Goal: Task Accomplishment & Management: Complete application form

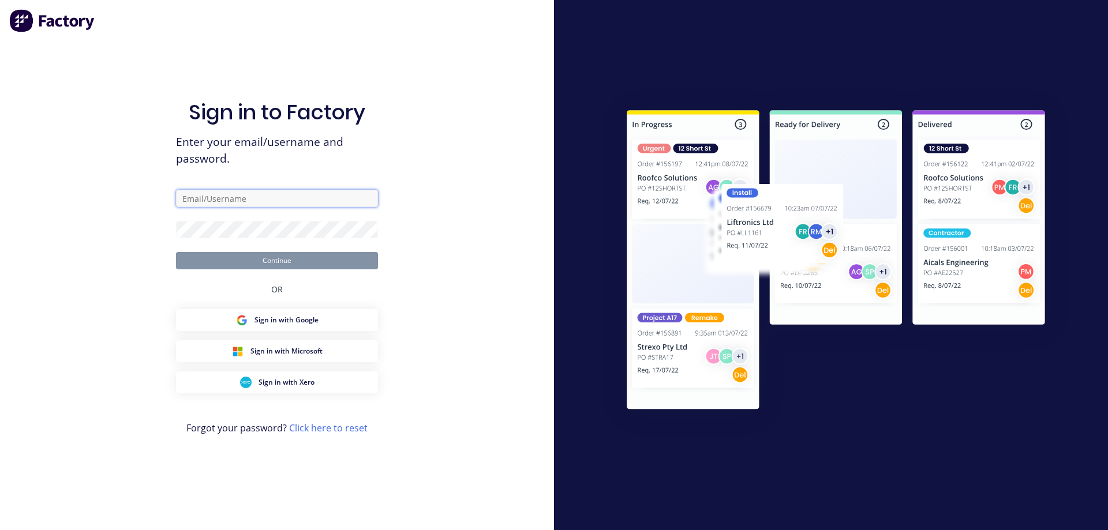
type input "[EMAIL_ADDRESS][DOMAIN_NAME]"
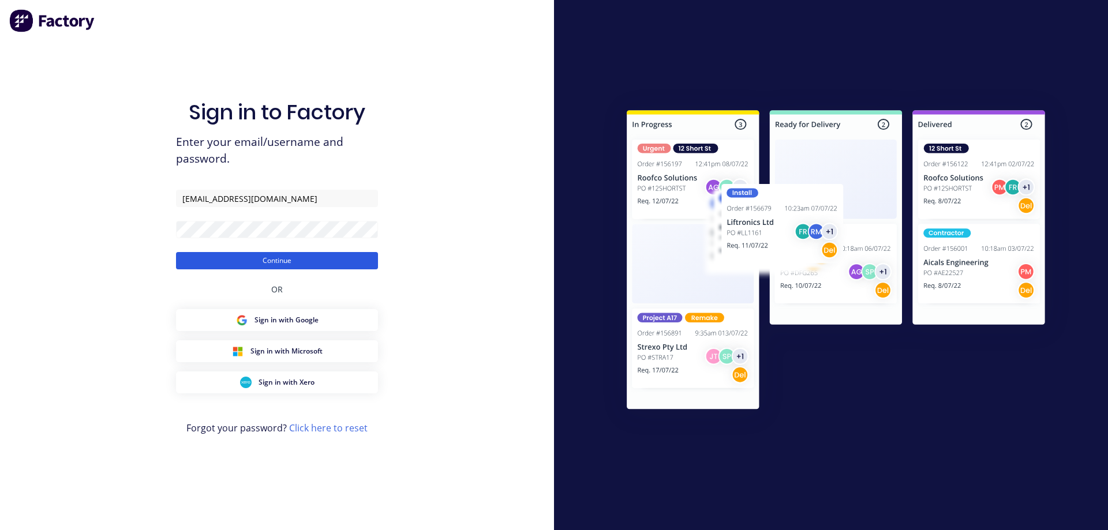
click at [269, 262] on button "Continue" at bounding box center [277, 260] width 202 height 17
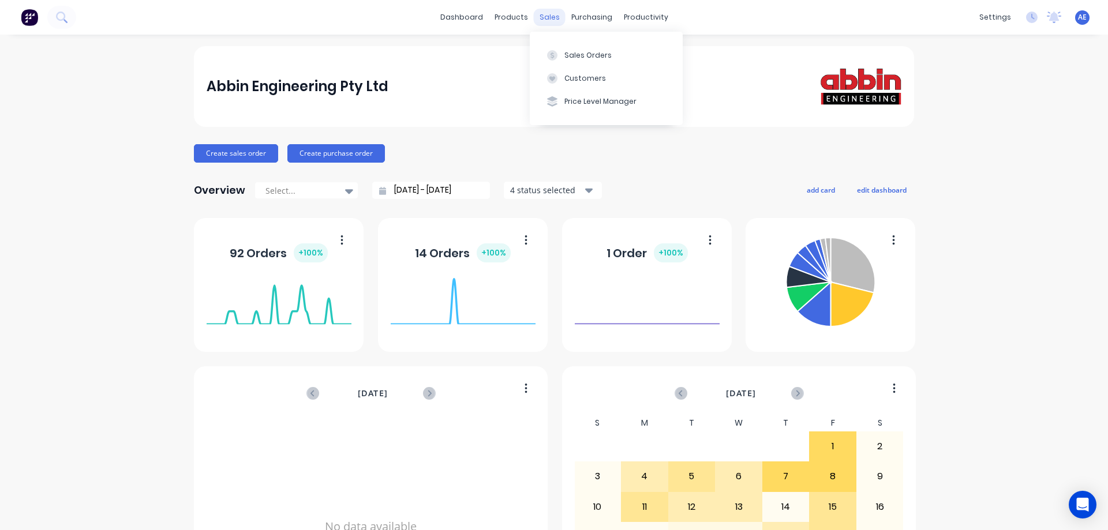
click at [546, 15] on div "sales" at bounding box center [550, 17] width 32 height 17
click at [574, 52] on div "Sales Orders" at bounding box center [587, 55] width 47 height 10
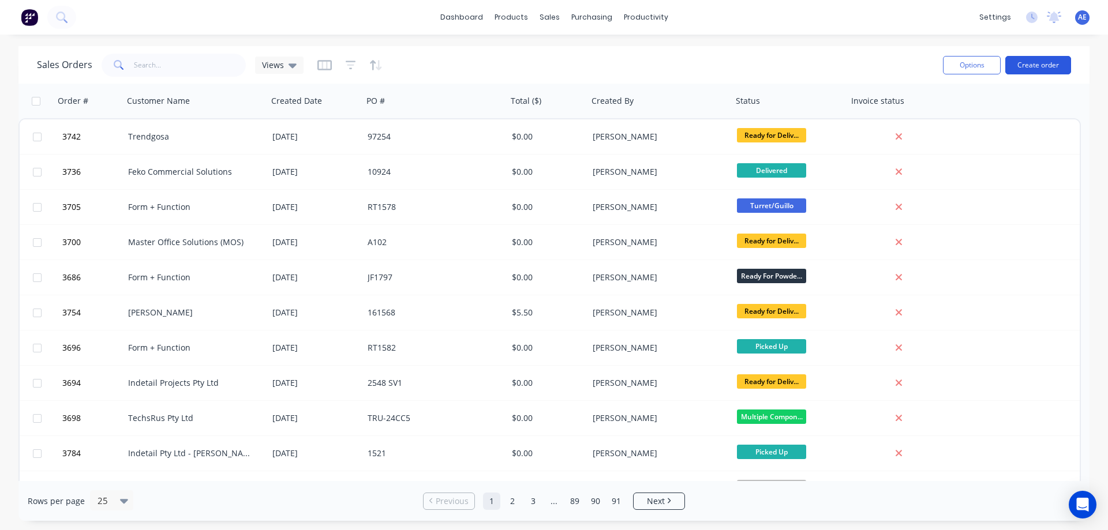
click at [1048, 57] on button "Create order" at bounding box center [1038, 65] width 66 height 18
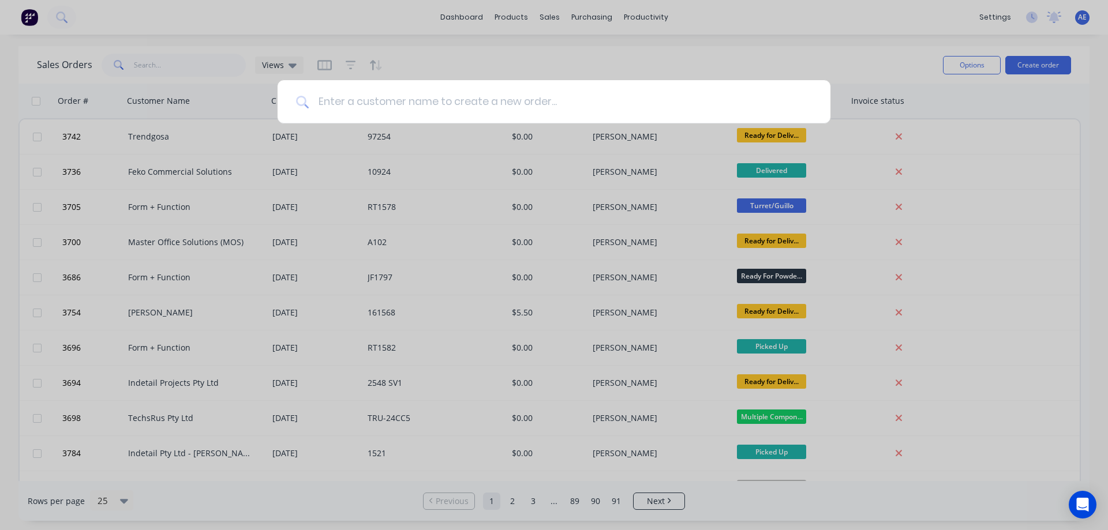
click at [347, 104] on input at bounding box center [560, 101] width 503 height 43
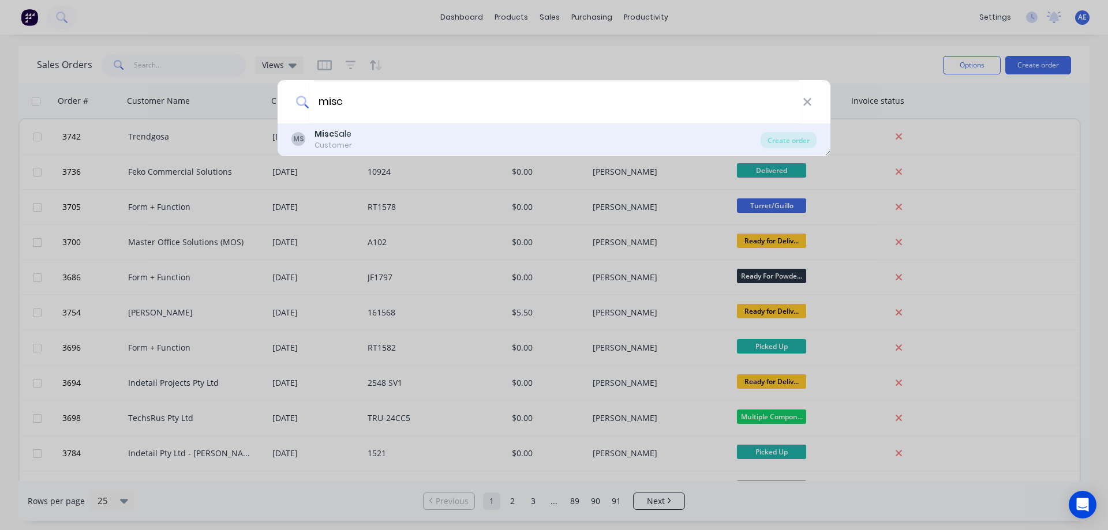
type input "misc"
click at [344, 139] on div "Misc Sale" at bounding box center [332, 134] width 37 height 12
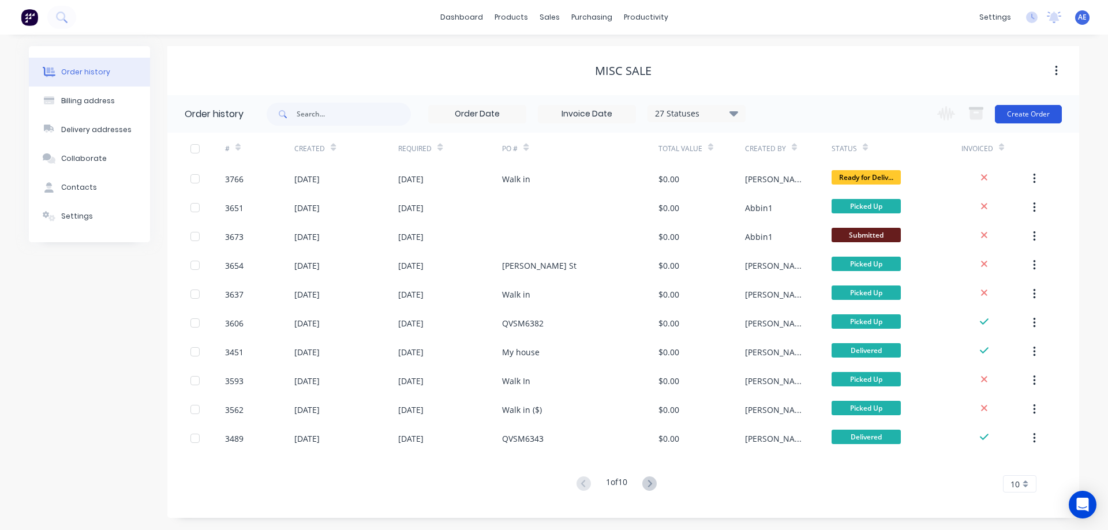
click at [1021, 121] on button "Create Order" at bounding box center [1028, 114] width 67 height 18
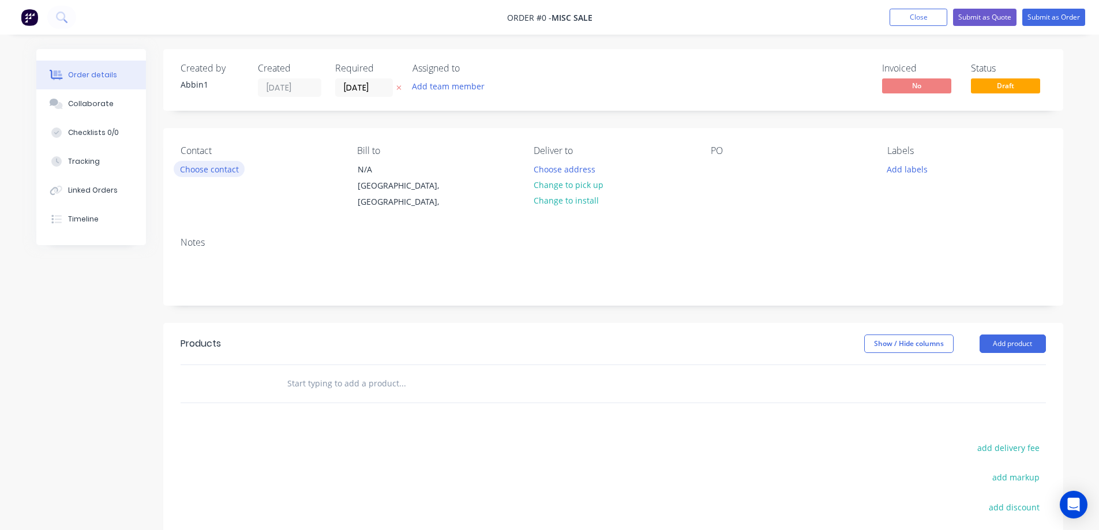
click at [216, 168] on button "Choose contact" at bounding box center [209, 169] width 71 height 16
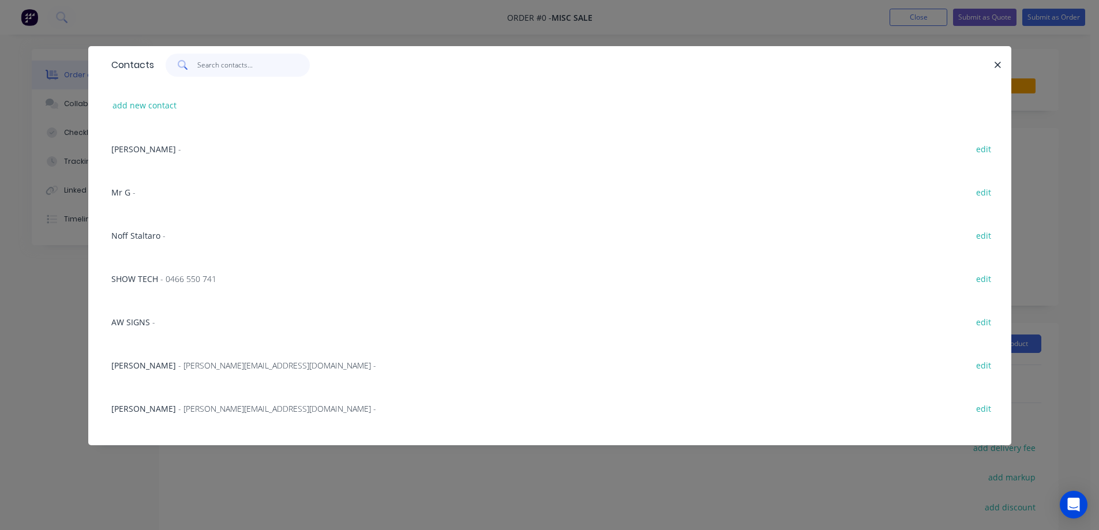
click at [209, 65] on input "text" at bounding box center [253, 65] width 112 height 23
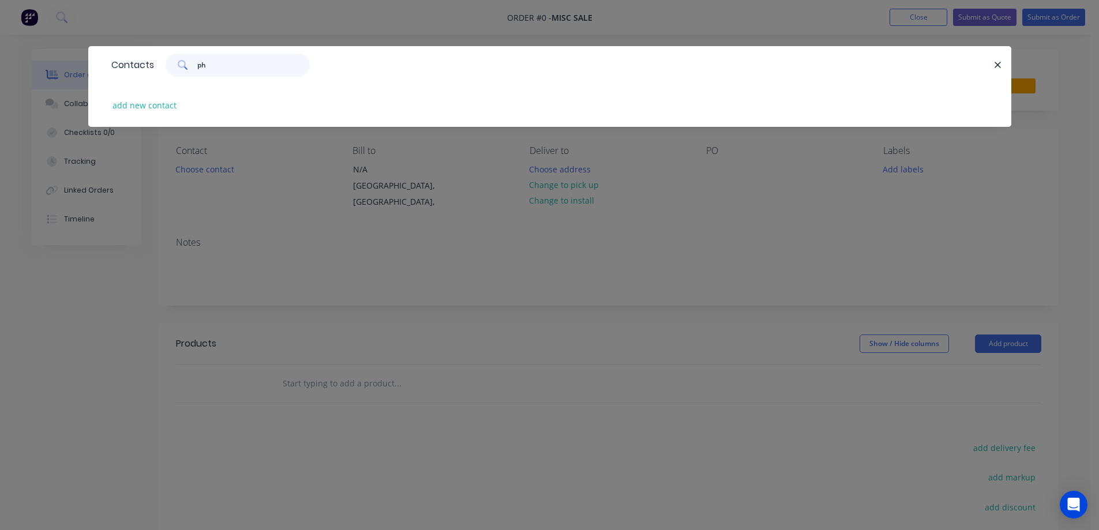
type input "p"
type input "[PERSON_NAME]"
click at [396, 99] on div "add new contact" at bounding box center [550, 105] width 888 height 43
click at [1077, 89] on div "Contacts [PERSON_NAME] add new contact" at bounding box center [549, 265] width 1099 height 530
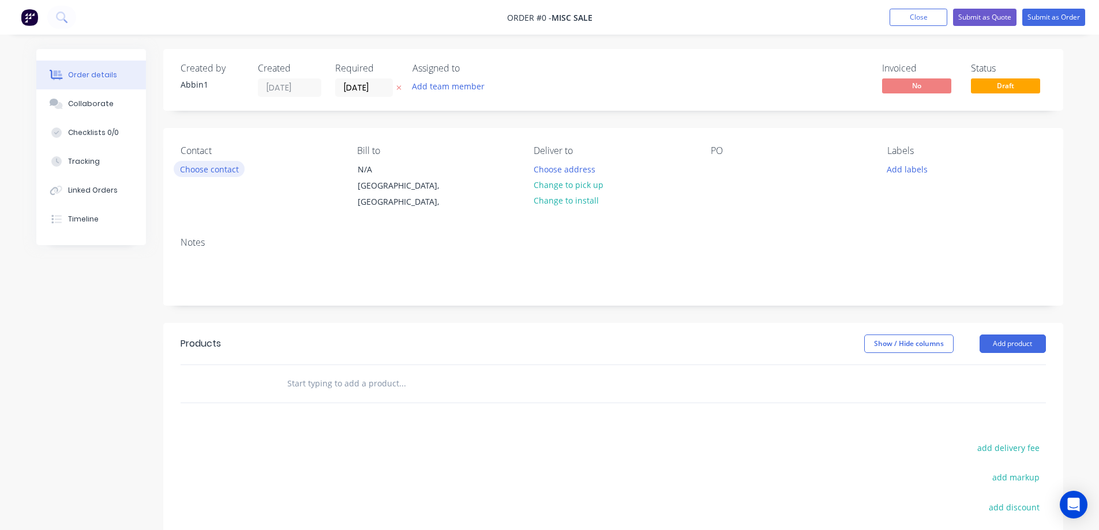
click at [212, 166] on button "Choose contact" at bounding box center [209, 169] width 71 height 16
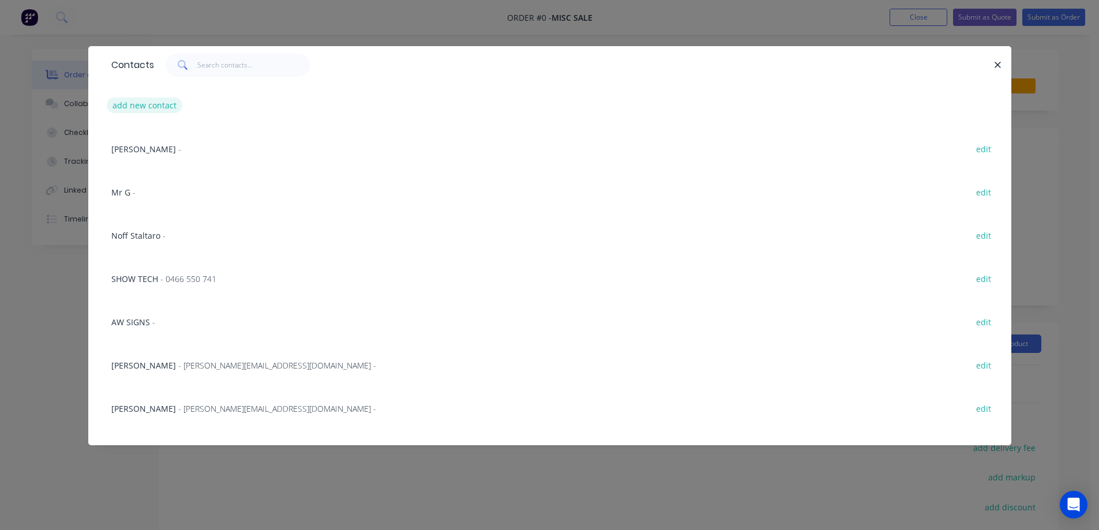
click at [145, 106] on button "add new contact" at bounding box center [145, 105] width 76 height 16
select select "AU"
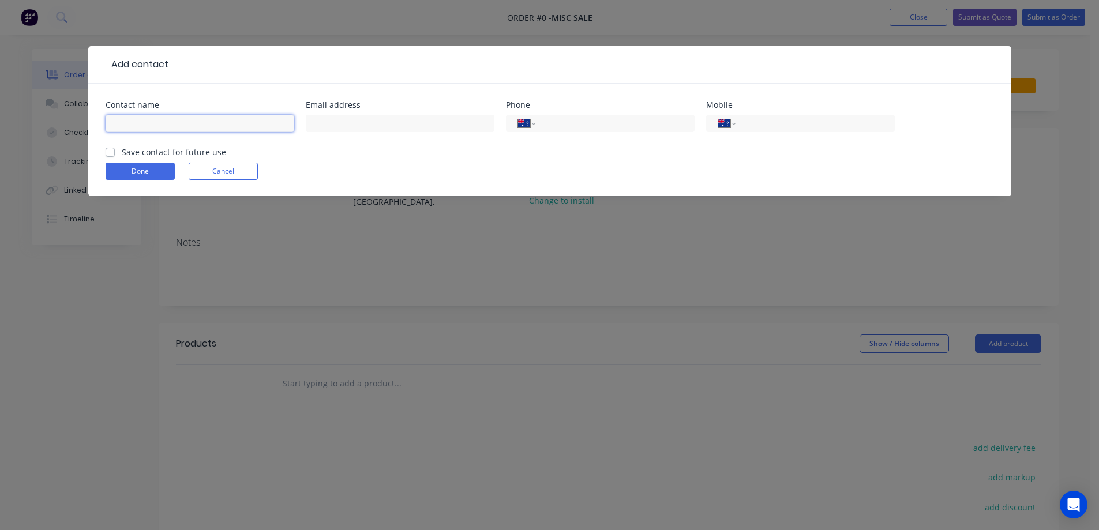
drag, startPoint x: 160, startPoint y: 119, endPoint x: 195, endPoint y: 121, distance: 34.7
click at [160, 119] on input "text" at bounding box center [200, 123] width 189 height 17
type input "[PERSON_NAME]"
click at [376, 128] on input "text" at bounding box center [400, 123] width 189 height 17
paste input "[PERSON_NAME][EMAIL_ADDRESS][PERSON_NAME][DOMAIN_NAME]>"
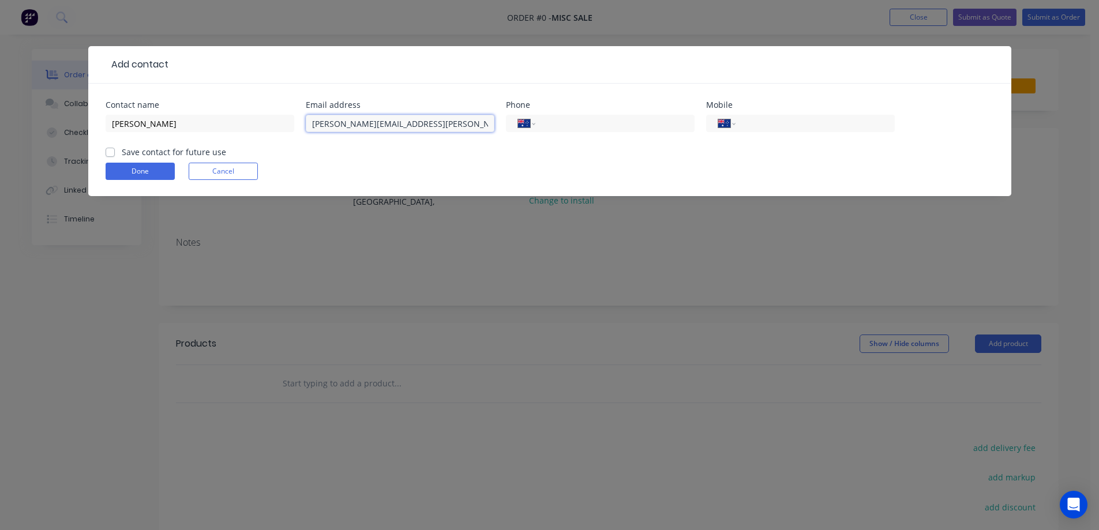
click at [422, 122] on input "[PERSON_NAME][EMAIL_ADDRESS][PERSON_NAME][DOMAIN_NAME]>" at bounding box center [400, 123] width 189 height 17
type input "[PERSON_NAME][EMAIL_ADDRESS][PERSON_NAME][DOMAIN_NAME]"
click at [548, 122] on input "tel" at bounding box center [612, 123] width 138 height 13
type input "0422 113 608"
click at [781, 126] on input "tel" at bounding box center [813, 123] width 138 height 13
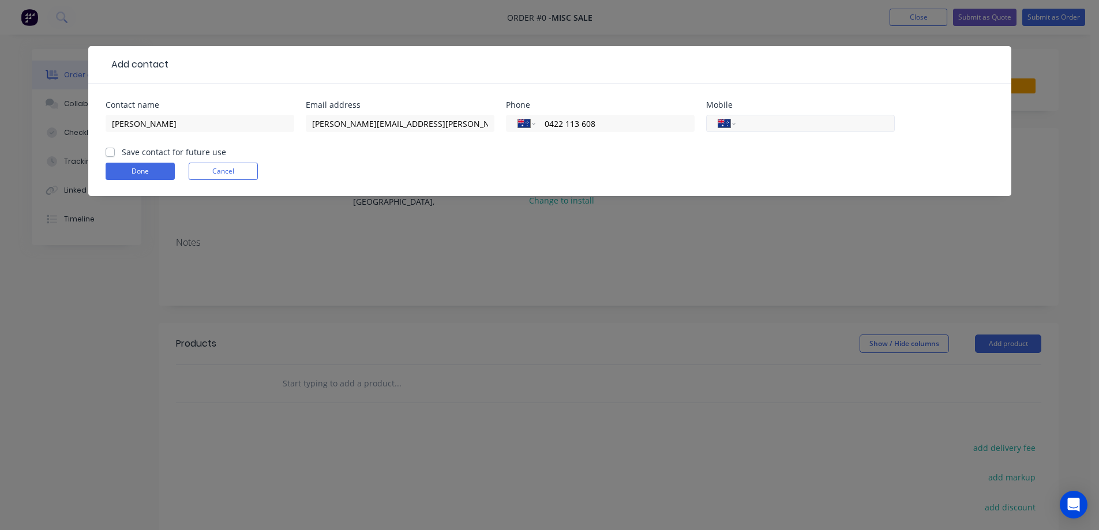
paste input "0422 113 680"
type input "0422 113 680"
drag, startPoint x: 605, startPoint y: 126, endPoint x: 468, endPoint y: 124, distance: 136.7
click at [470, 124] on div "Contact name [PERSON_NAME] Email address [PERSON_NAME][EMAIL_ADDRESS][PERSON_NA…" at bounding box center [550, 123] width 888 height 45
click at [144, 175] on button "Done" at bounding box center [140, 171] width 69 height 17
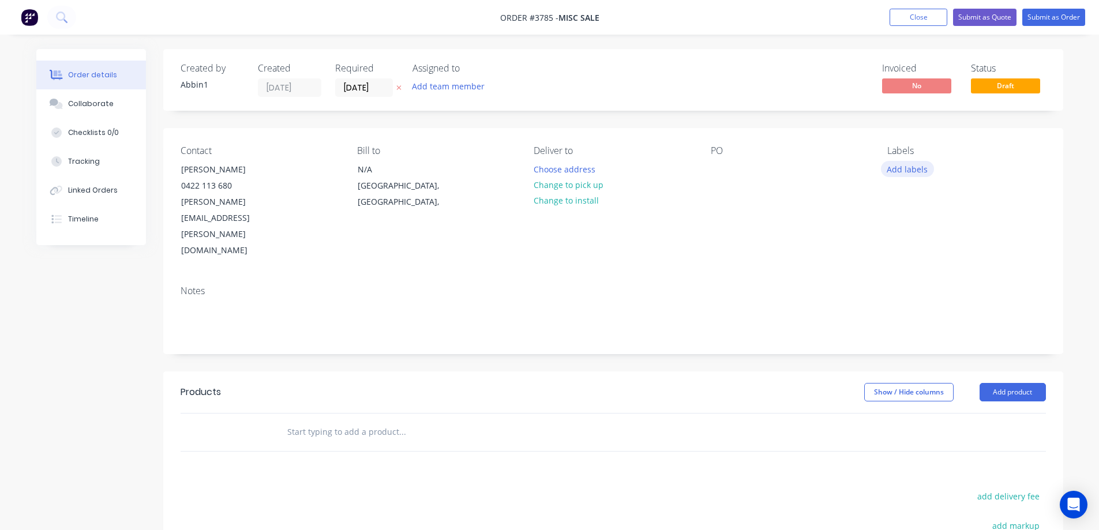
click at [892, 166] on button "Add labels" at bounding box center [907, 169] width 53 height 16
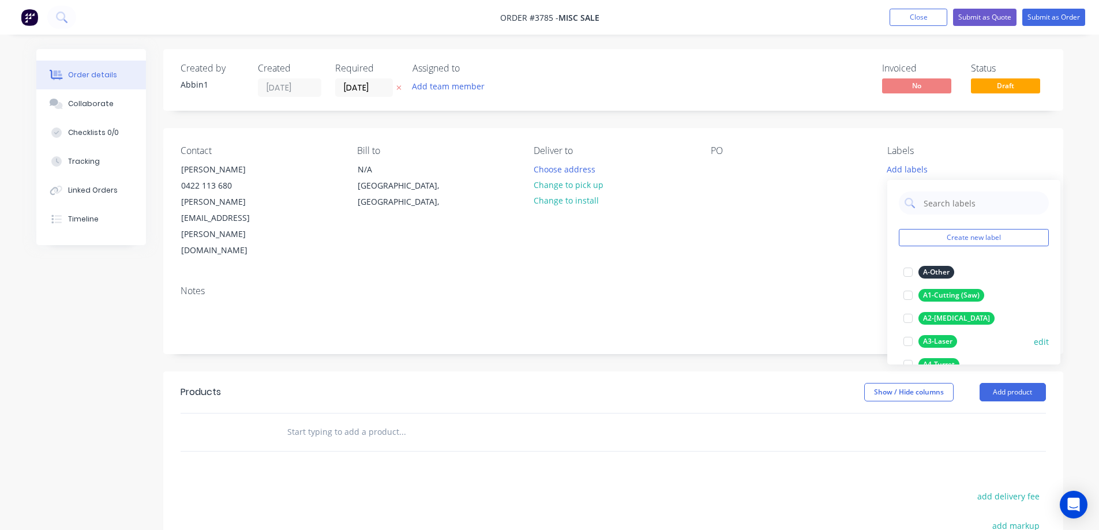
click at [911, 342] on div at bounding box center [907, 341] width 23 height 23
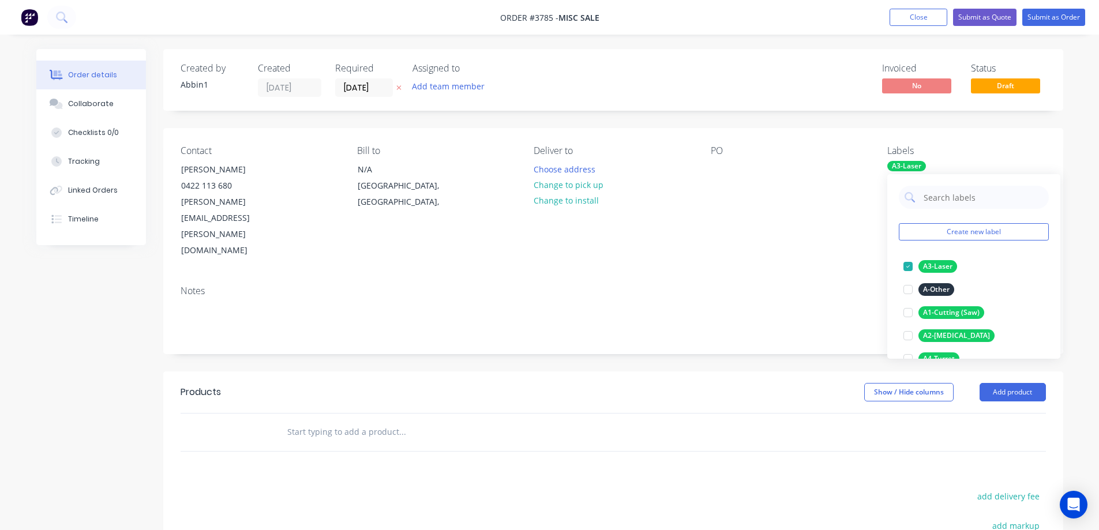
click at [802, 175] on div "PO" at bounding box center [790, 202] width 158 height 114
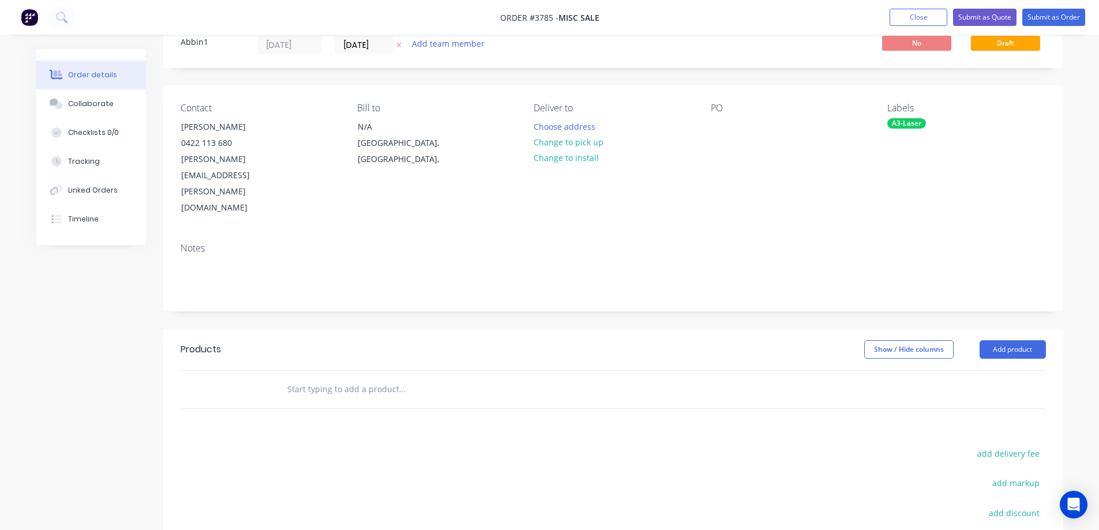
scroll to position [115, 0]
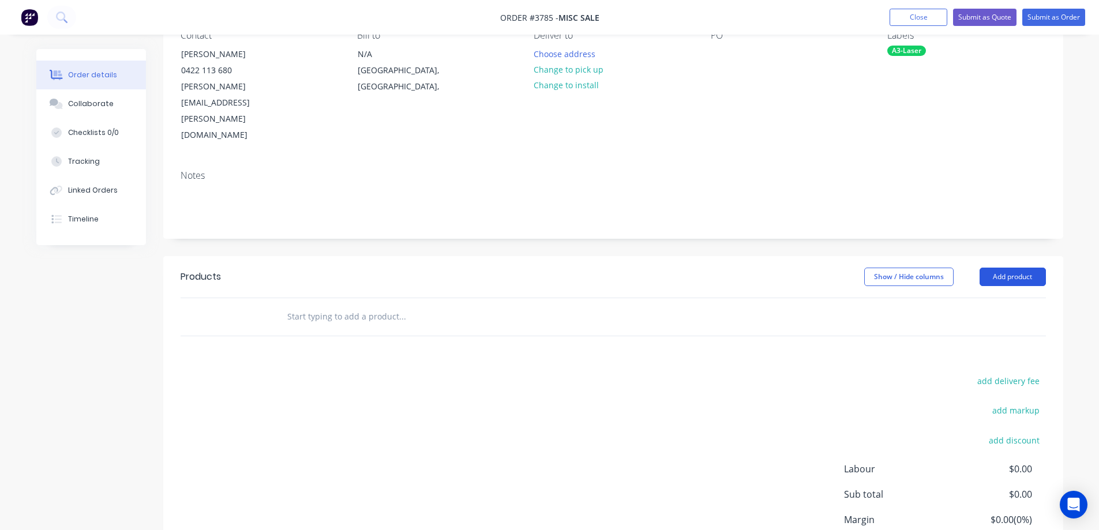
click at [994, 268] on button "Add product" at bounding box center [1013, 277] width 66 height 18
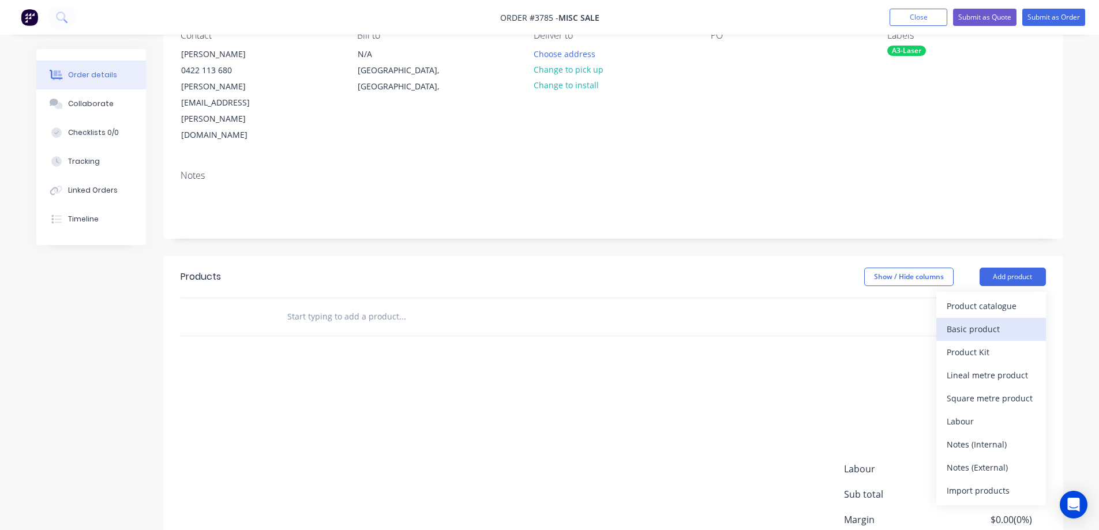
click at [977, 321] on div "Basic product" at bounding box center [991, 329] width 89 height 17
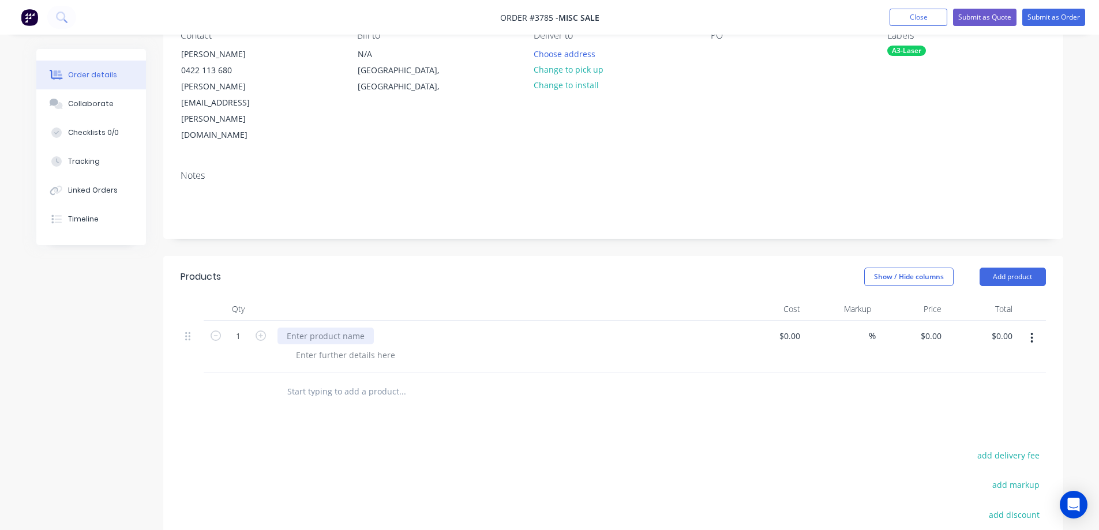
click at [301, 328] on div at bounding box center [325, 336] width 96 height 17
drag, startPoint x: 350, startPoint y: 284, endPoint x: 360, endPoint y: 284, distance: 10.4
click at [358, 328] on div "rhinp rack rear sign" at bounding box center [324, 336] width 95 height 17
click at [376, 328] on div "rhinp rack rear sign" at bounding box center [503, 336] width 452 height 17
drag, startPoint x: 364, startPoint y: 284, endPoint x: 252, endPoint y: 279, distance: 112.6
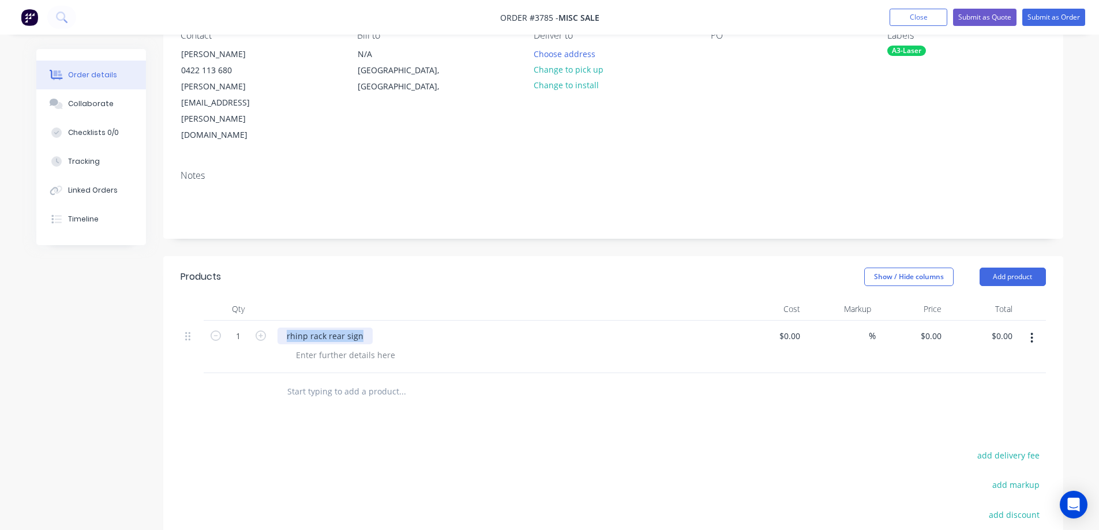
click at [252, 321] on div "1 rhinp rack rear sign $0.00 $0.00 % $0.00 $0.00 $0.00 $0.00" at bounding box center [613, 347] width 865 height 52
click at [346, 328] on div "Rhino Rack Reae Sign" at bounding box center [328, 336] width 102 height 17
click at [349, 328] on div "Rhino Rack Reae Sign" at bounding box center [328, 336] width 102 height 17
click at [339, 347] on div at bounding box center [346, 355] width 118 height 17
click at [340, 347] on div "Material: Syainless [PERSON_NAME]" at bounding box center [366, 355] width 158 height 17
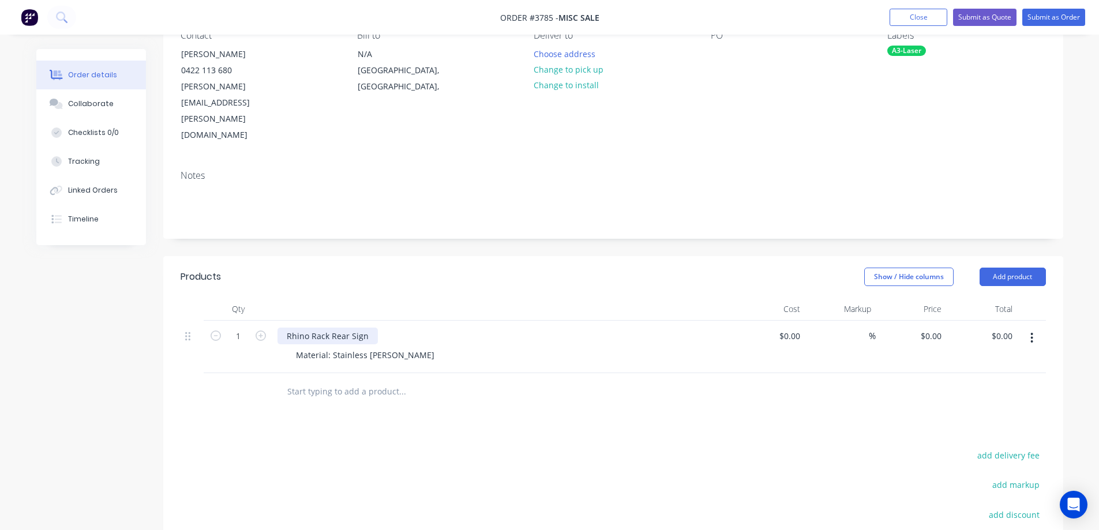
click at [370, 328] on div "Rhino Rack Rear Sign" at bounding box center [327, 336] width 100 height 17
click at [431, 380] on input "text" at bounding box center [402, 391] width 231 height 23
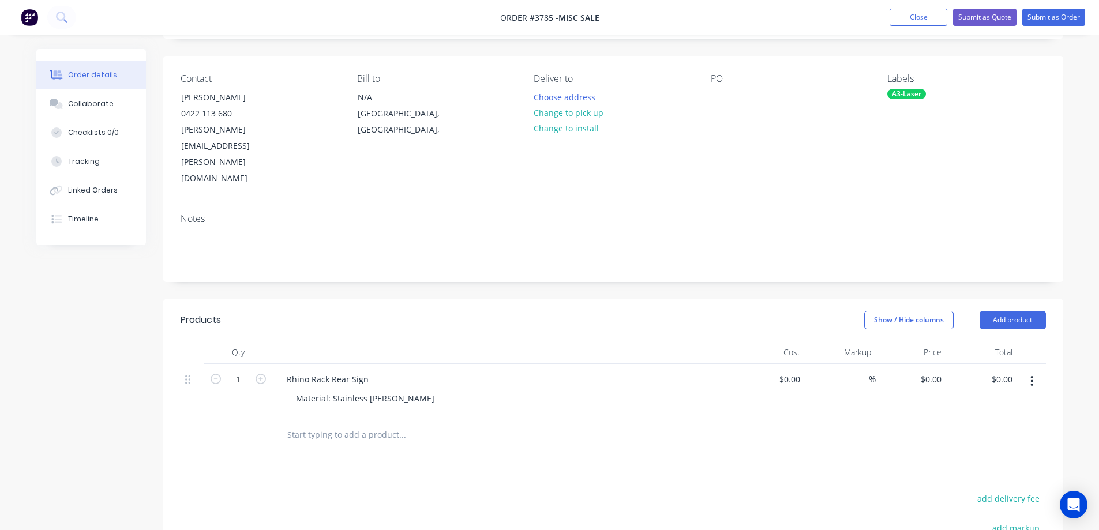
scroll to position [0, 0]
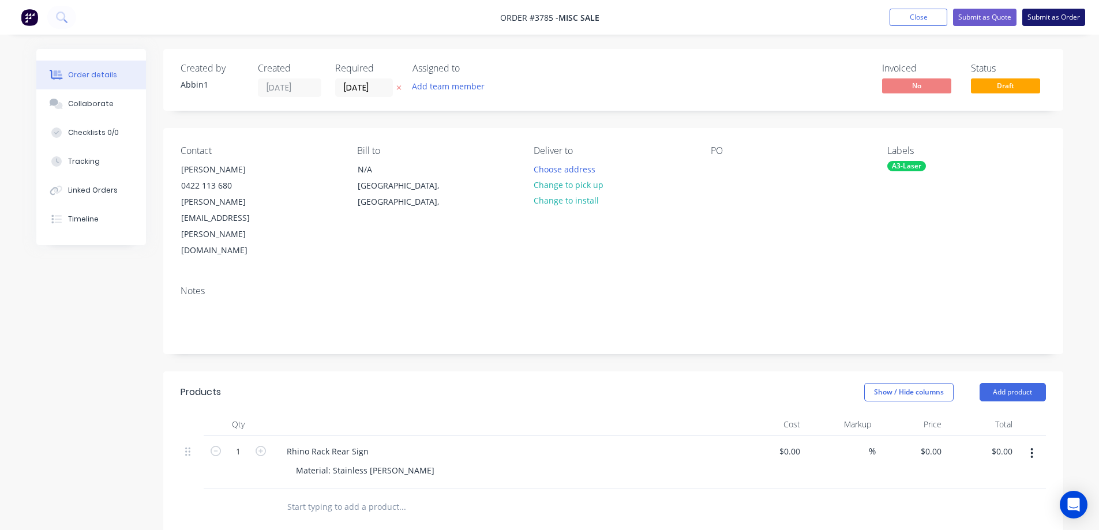
click at [1043, 17] on button "Submit as Order" at bounding box center [1053, 17] width 63 height 17
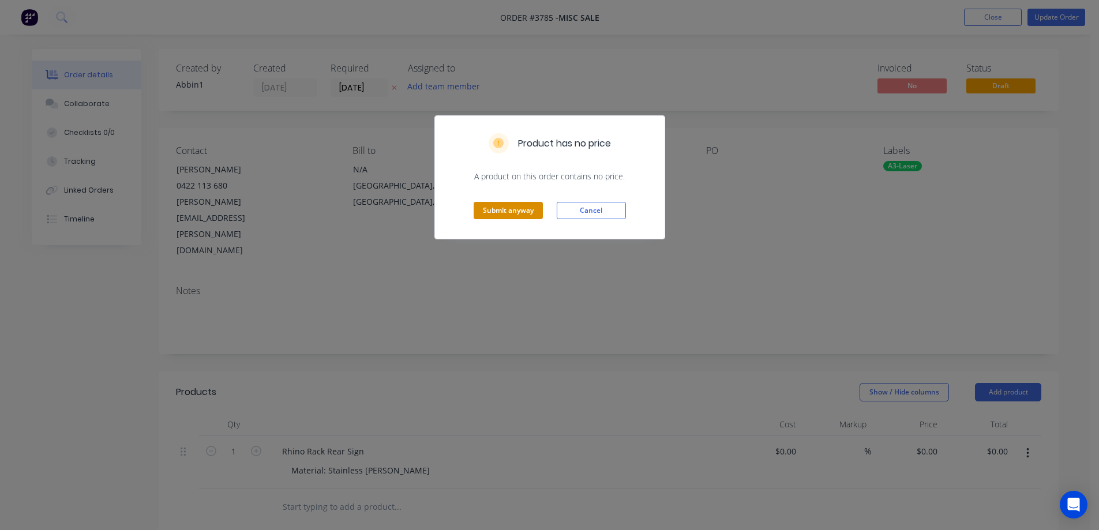
click at [522, 216] on button "Submit anyway" at bounding box center [508, 210] width 69 height 17
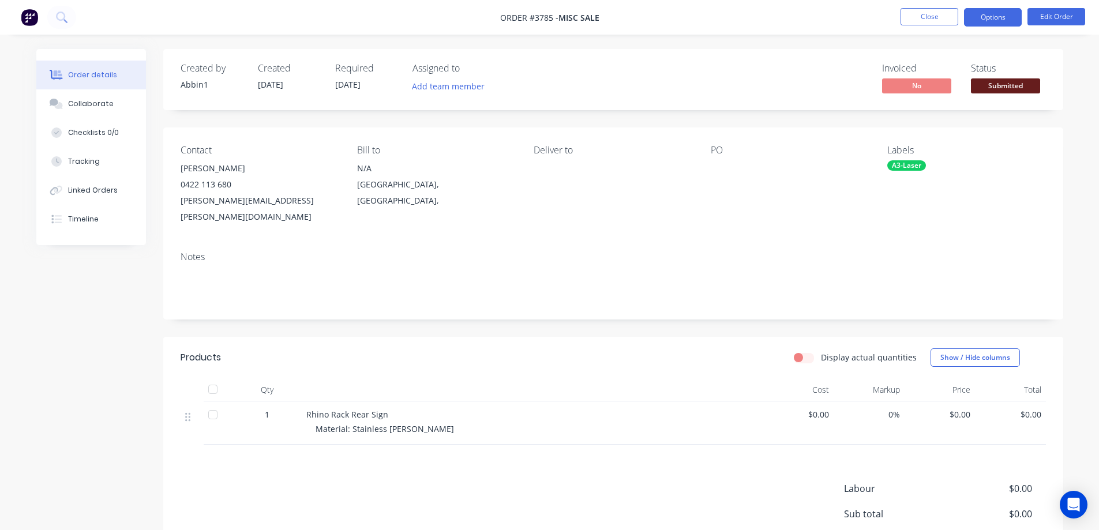
click at [974, 13] on button "Options" at bounding box center [993, 17] width 58 height 18
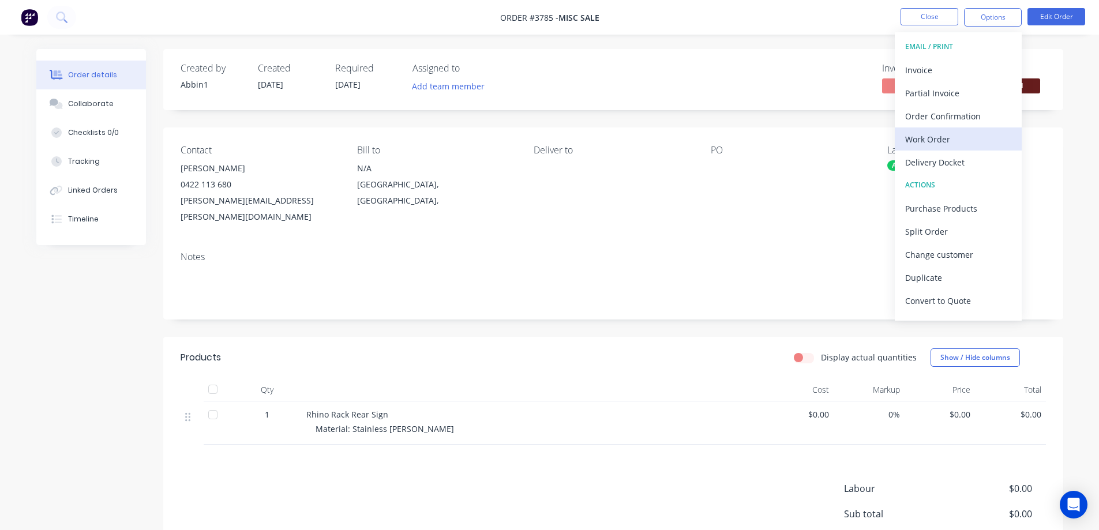
click at [940, 134] on div "Work Order" at bounding box center [958, 139] width 106 height 17
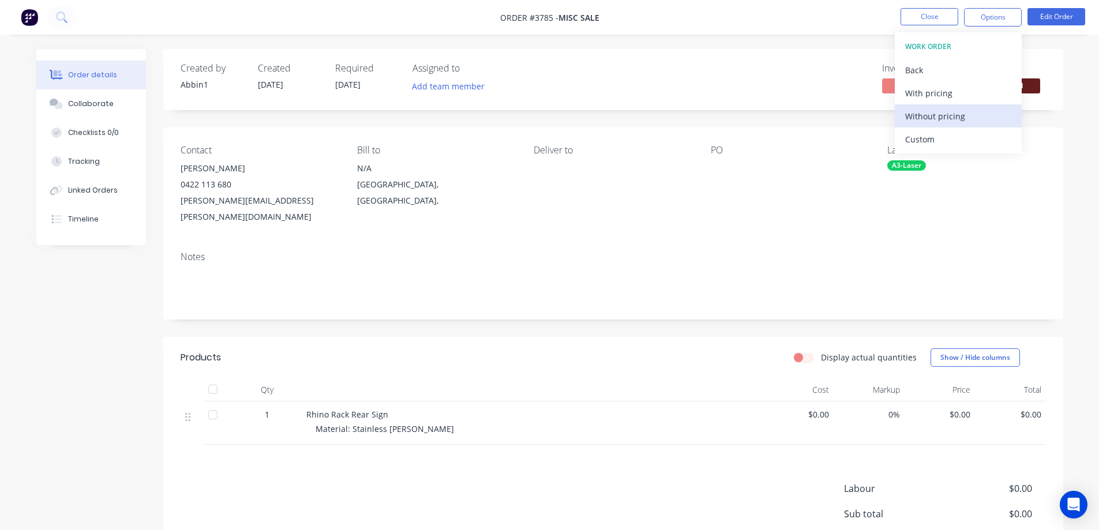
click at [941, 110] on div "Without pricing" at bounding box center [958, 116] width 106 height 17
